Goal: Navigation & Orientation: Find specific page/section

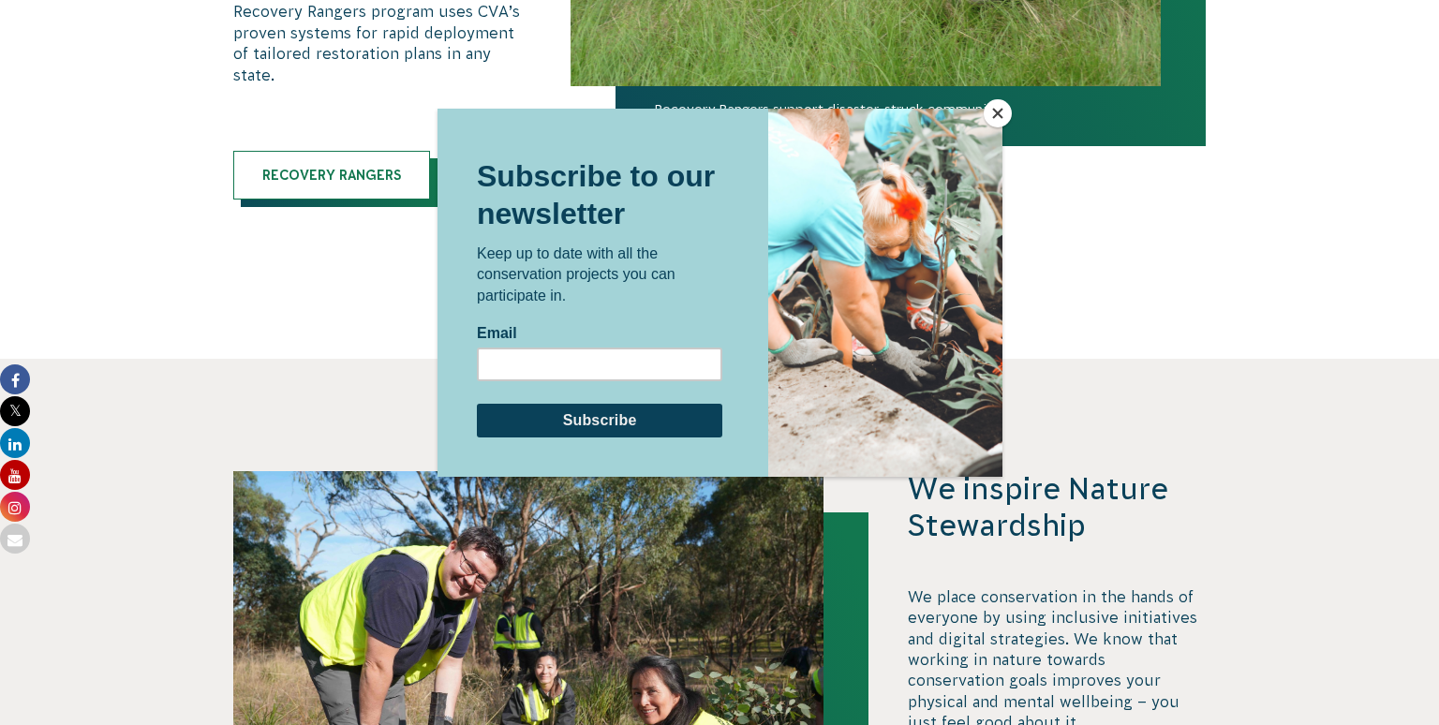
scroll to position [4254, 0]
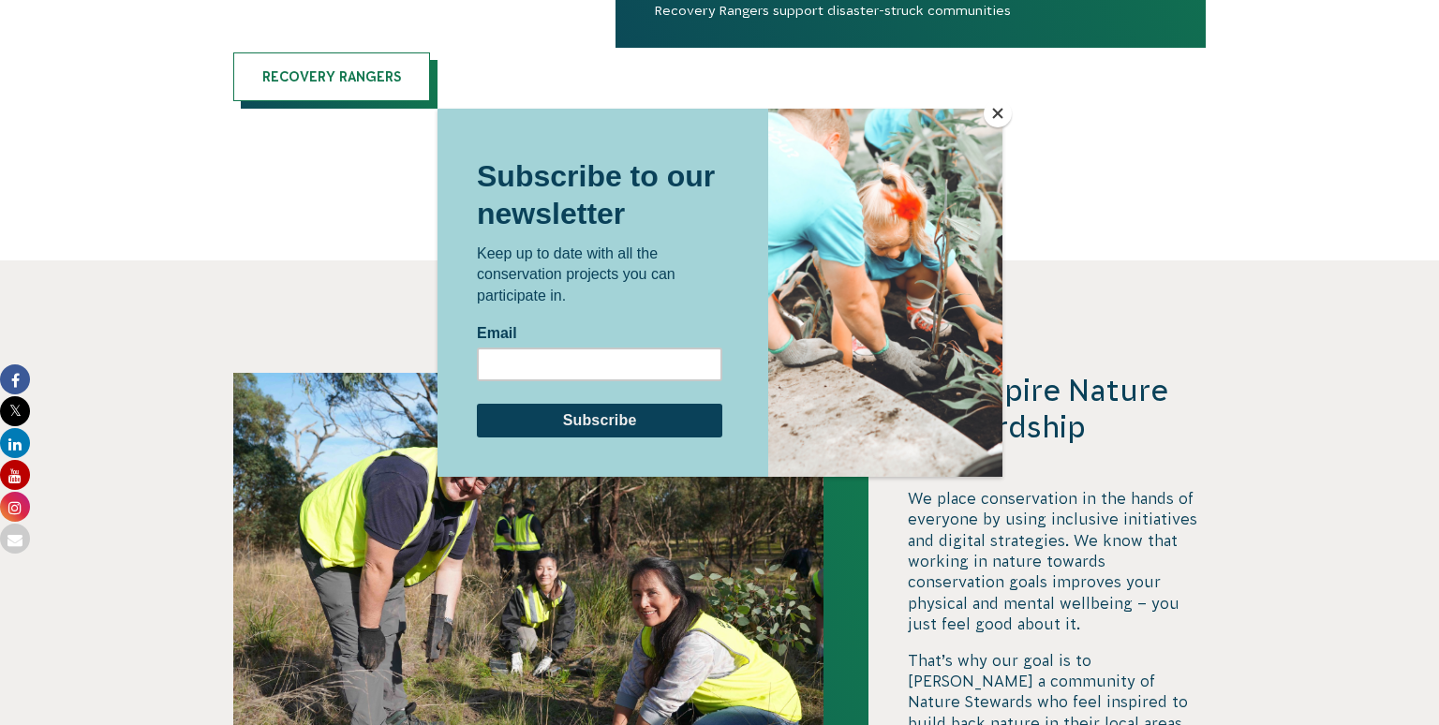
click at [1001, 118] on button "Close" at bounding box center [998, 113] width 28 height 28
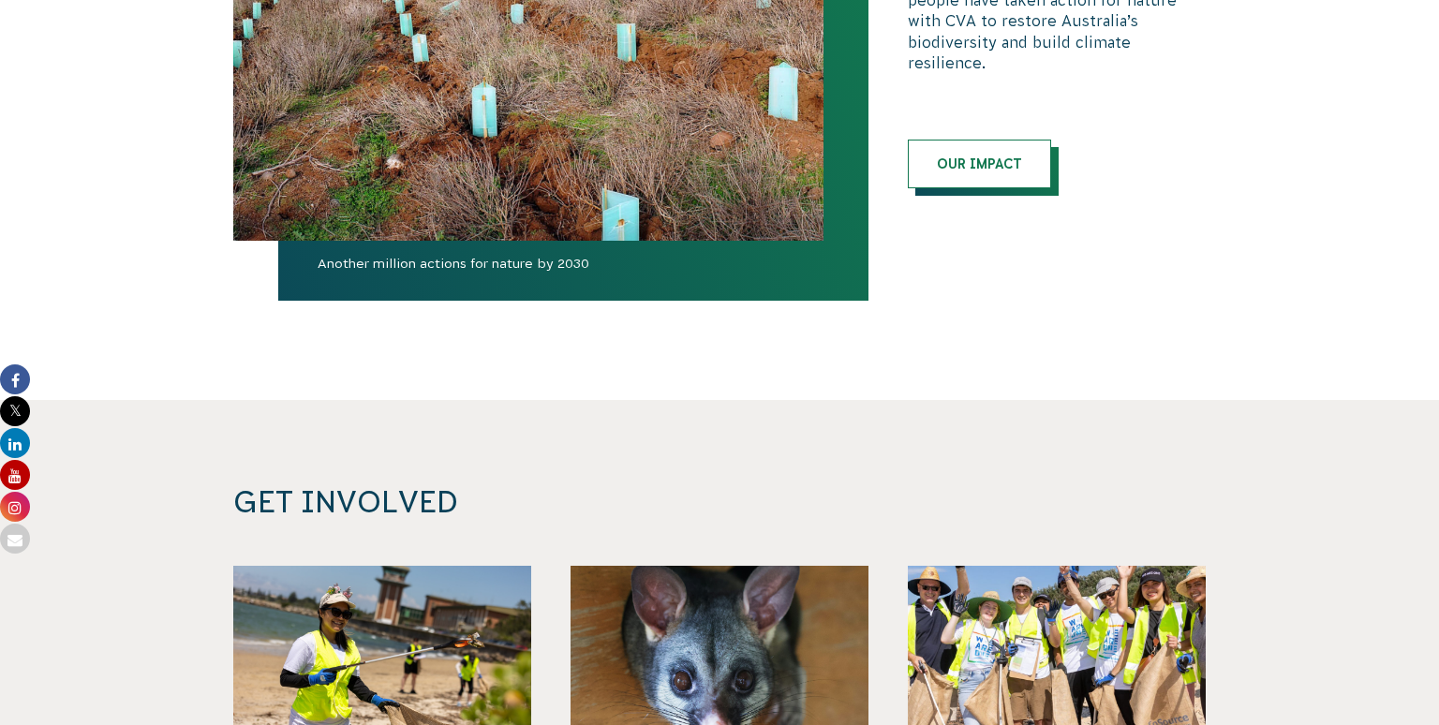
scroll to position [6332, 0]
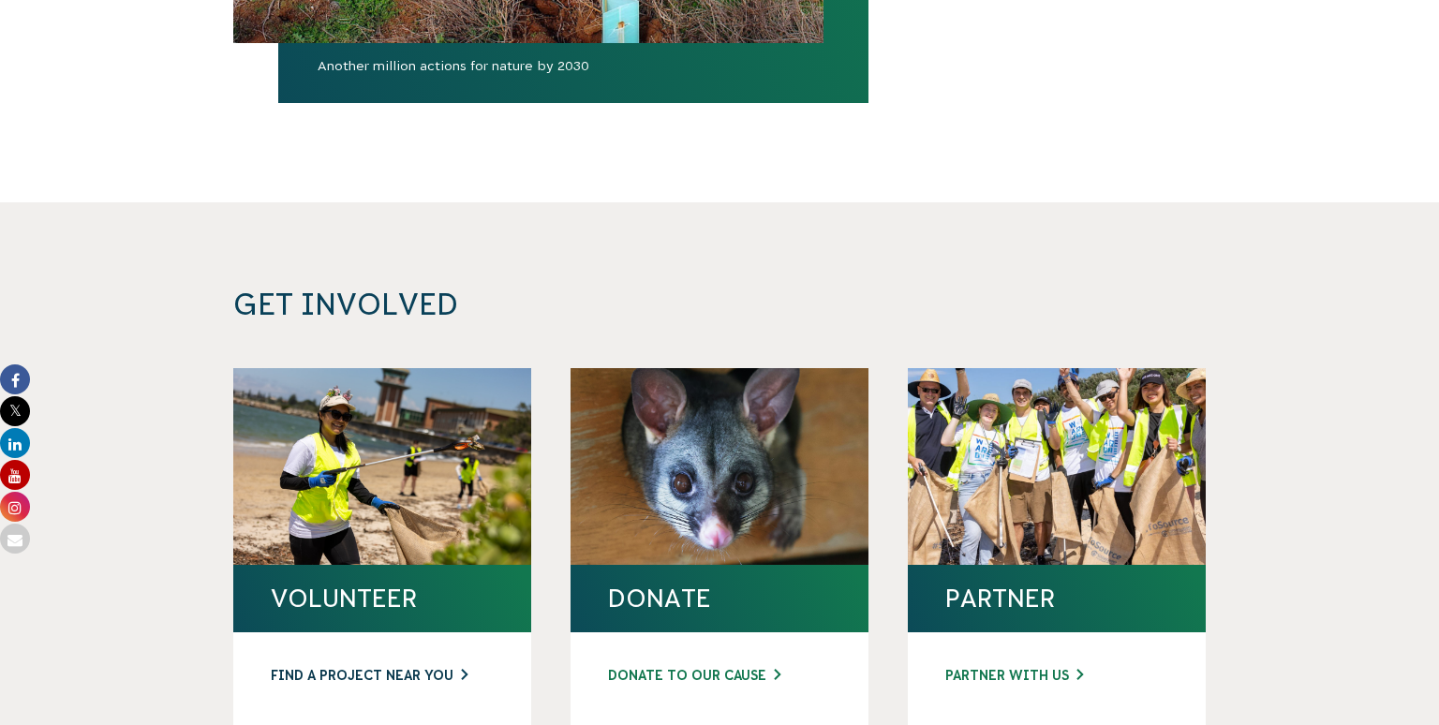
click at [356, 666] on link "FIND A PROJECT NEAR YOU" at bounding box center [382, 676] width 223 height 20
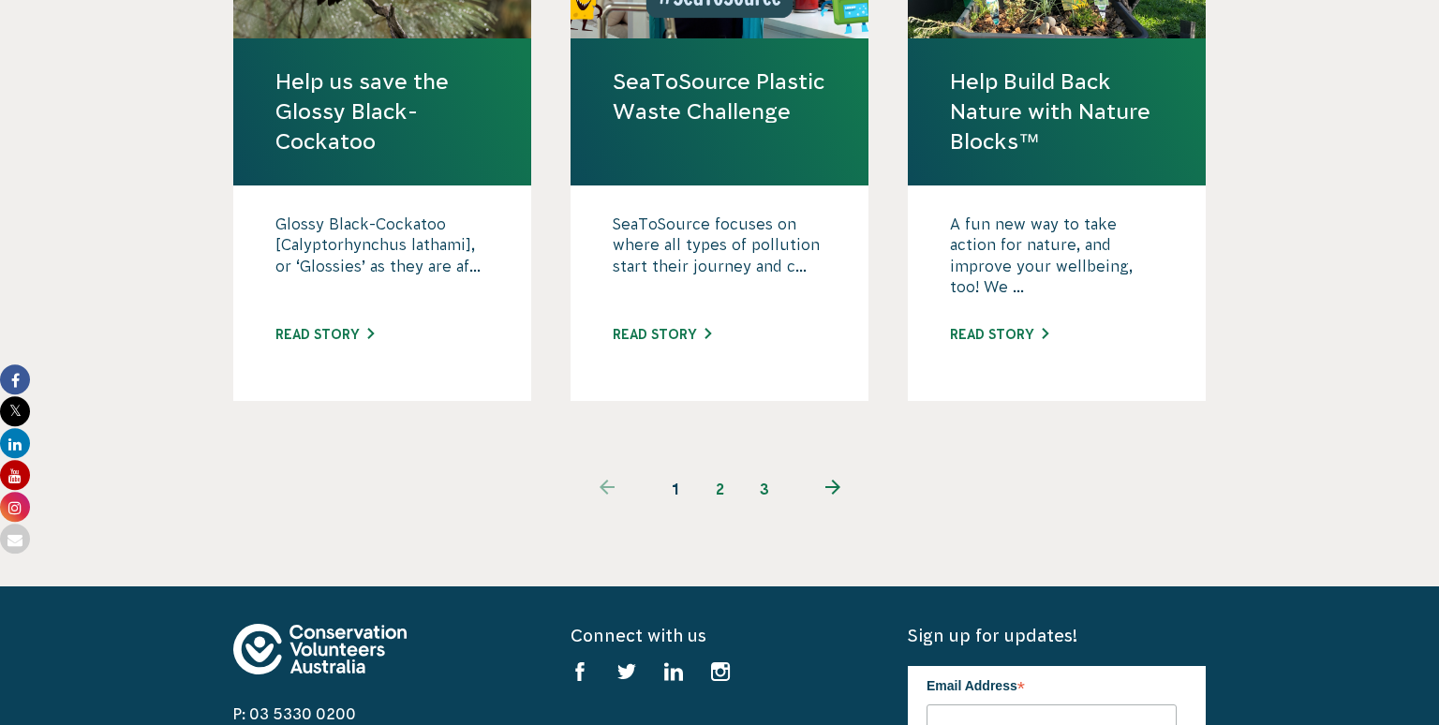
scroll to position [2077, 0]
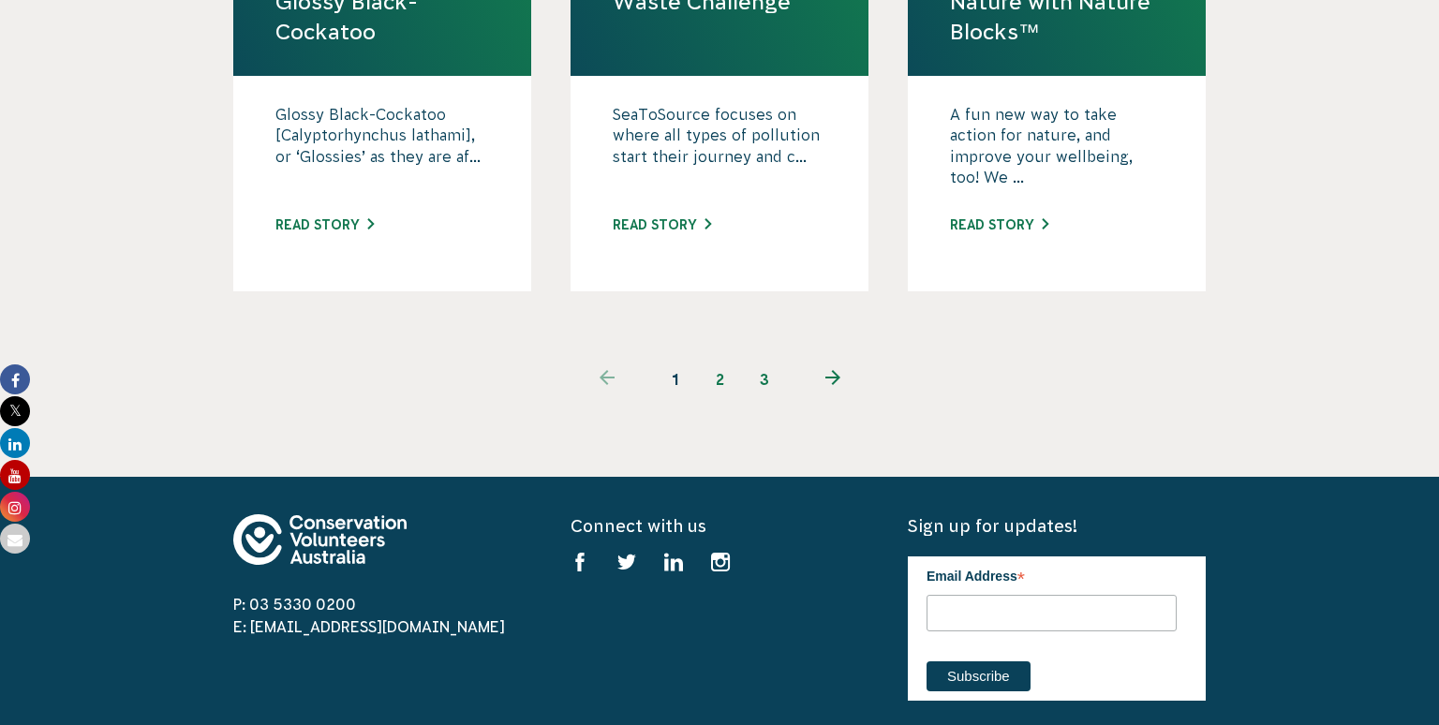
click at [833, 357] on link "next page" at bounding box center [832, 379] width 91 height 45
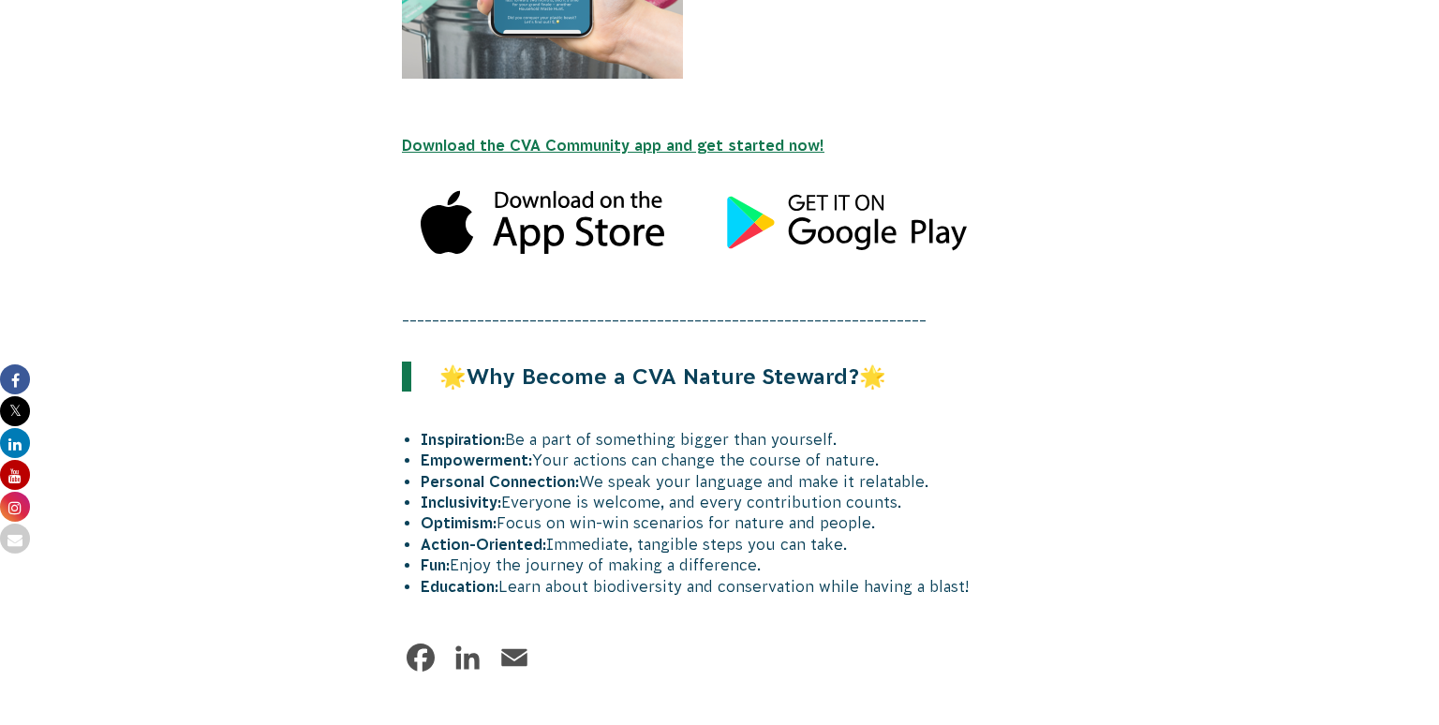
scroll to position [2374, 0]
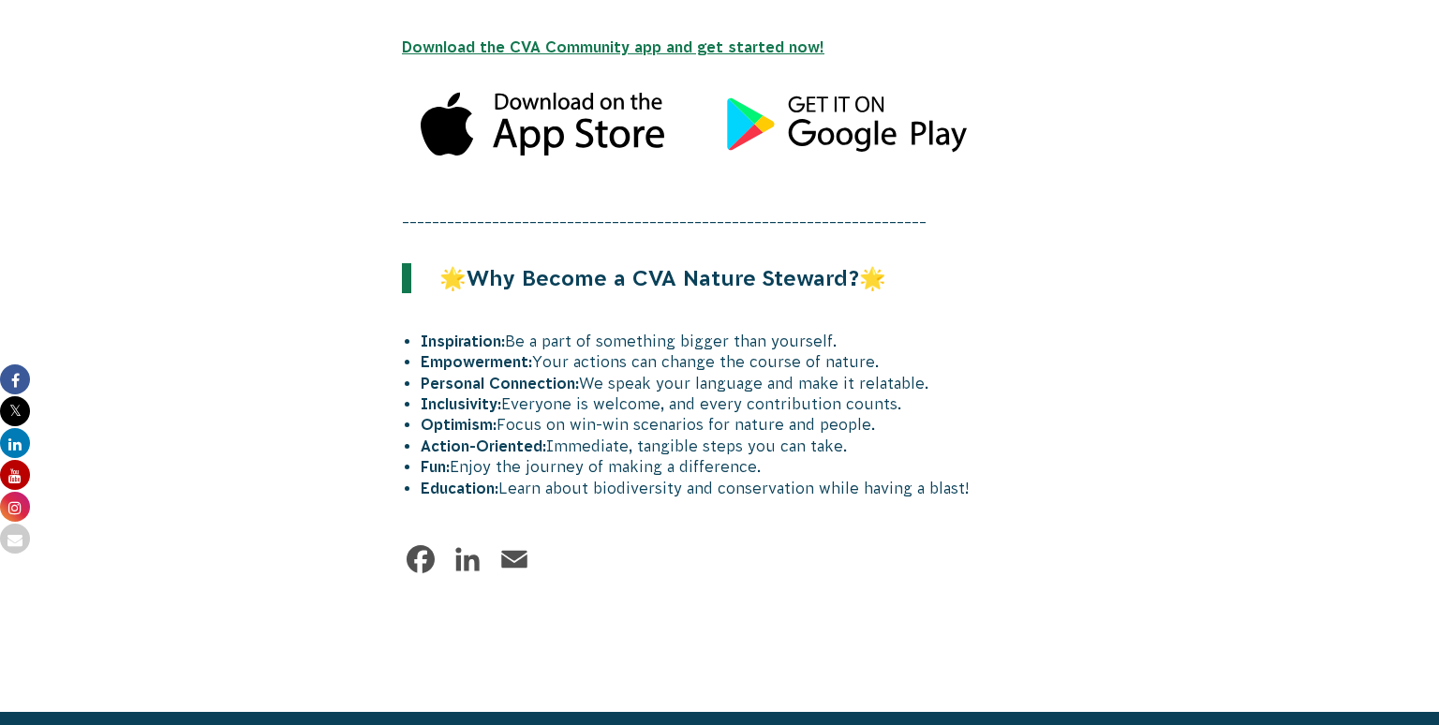
click at [425, 572] on link "Facebook" at bounding box center [420, 559] width 37 height 37
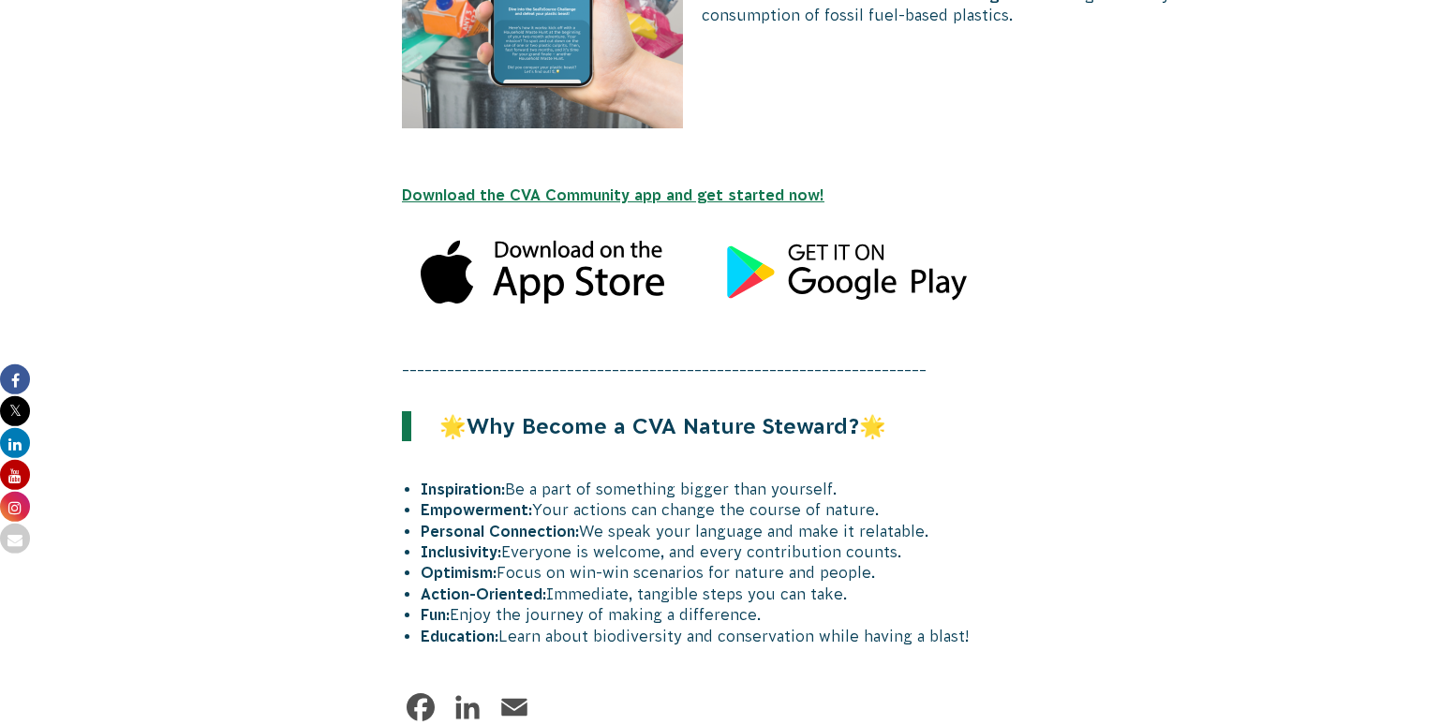
scroll to position [2177, 0]
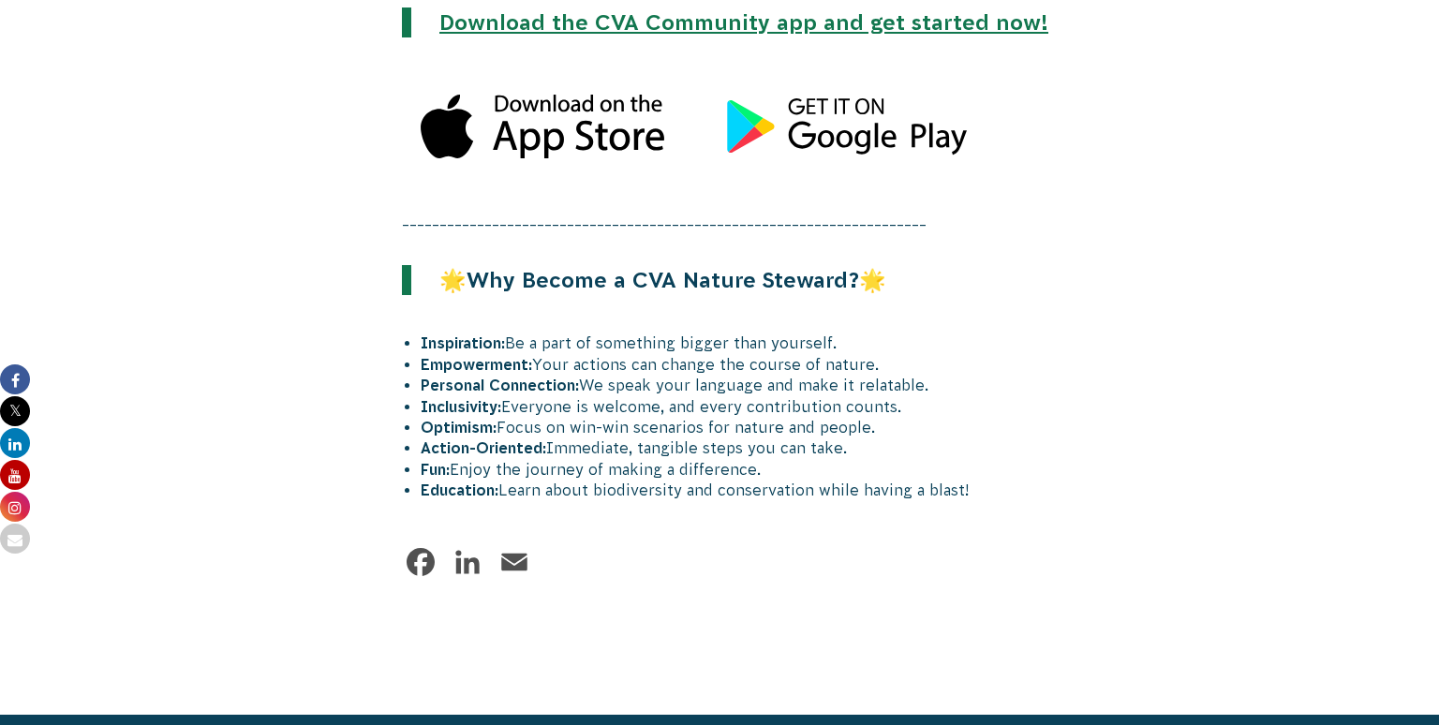
scroll to position [3166, 0]
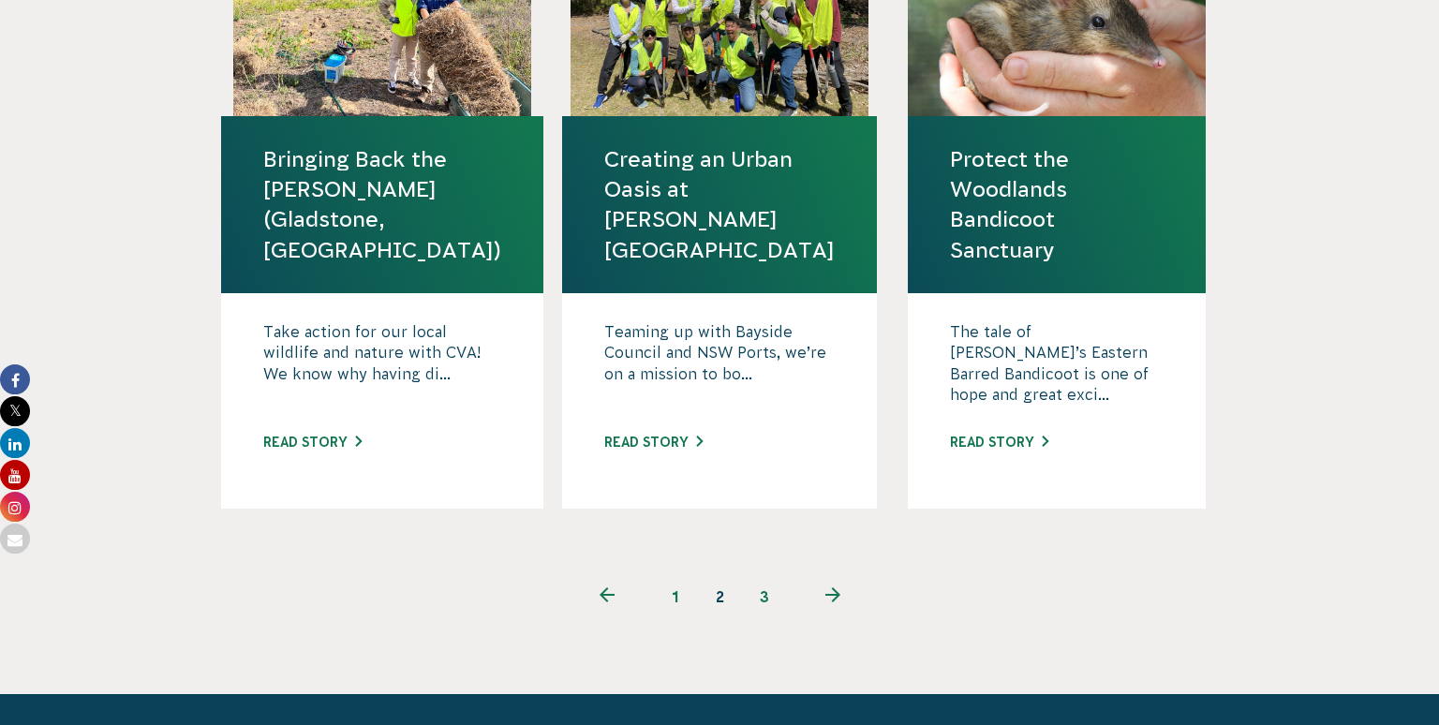
scroll to position [1979, 0]
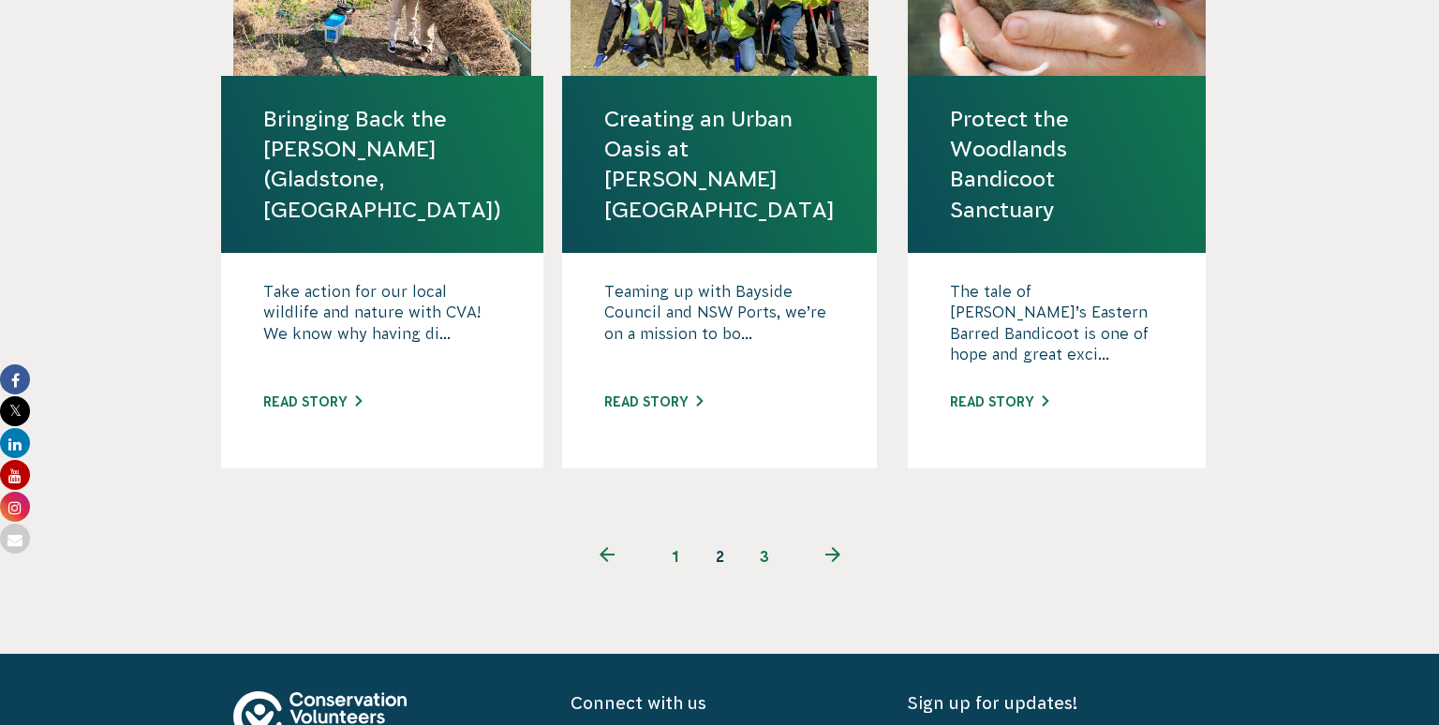
click at [822, 534] on link "next page" at bounding box center [832, 556] width 91 height 45
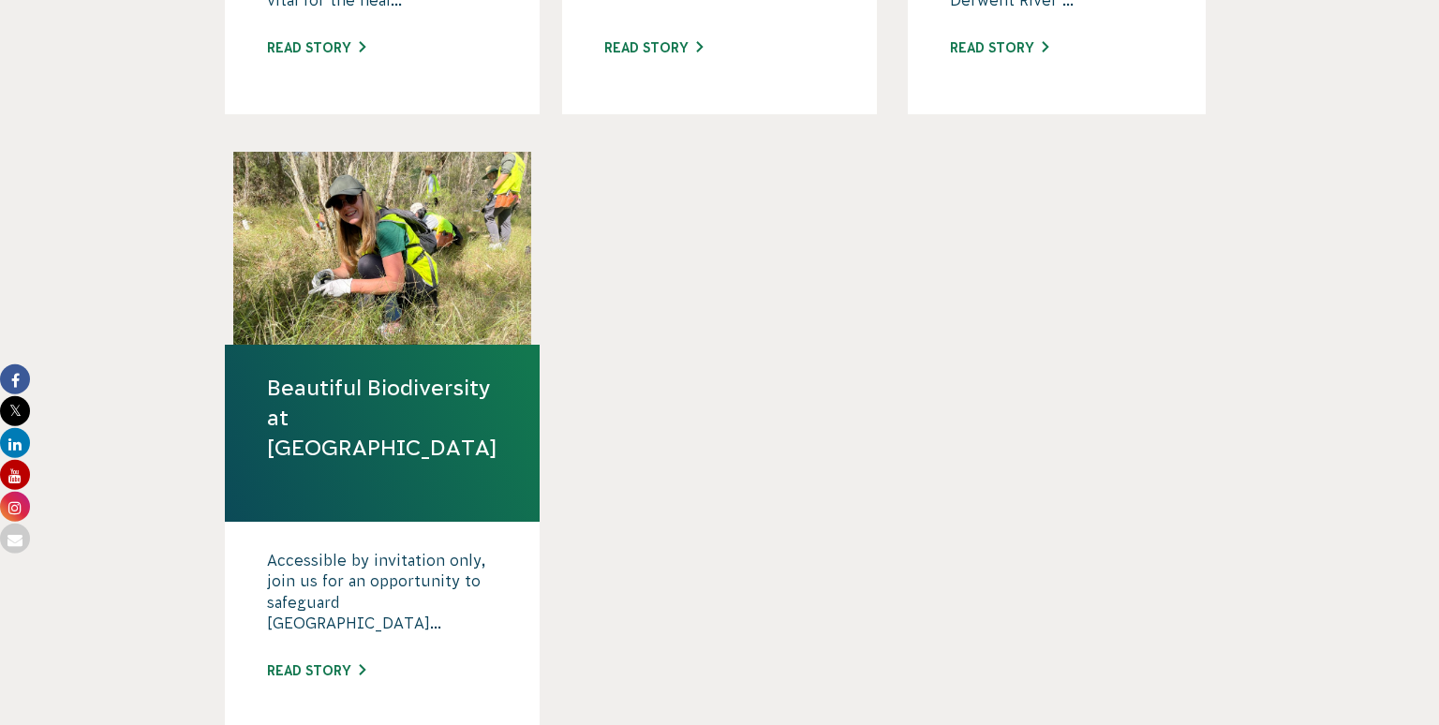
scroll to position [1088, 0]
